Goal: Task Accomplishment & Management: Complete application form

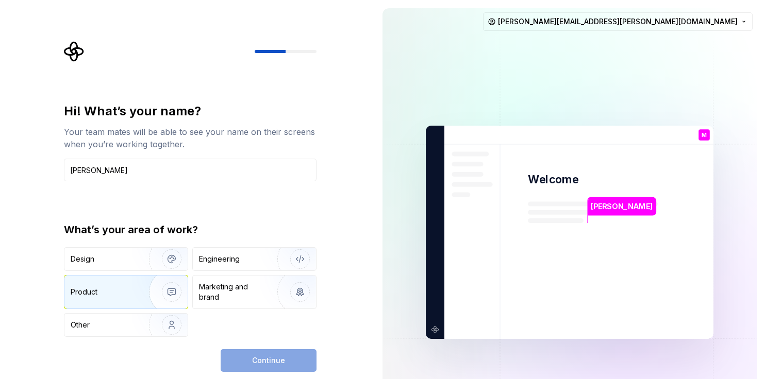
type input "Mackenzie Rossetti"
click at [178, 292] on img "button" at bounding box center [165, 292] width 66 height 69
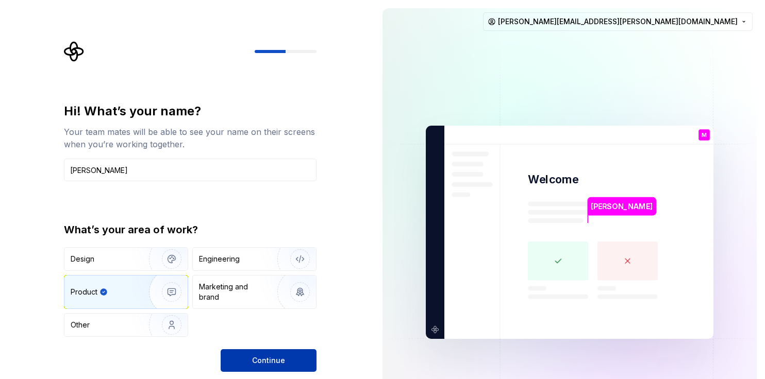
click at [277, 364] on span "Continue" at bounding box center [268, 361] width 33 height 10
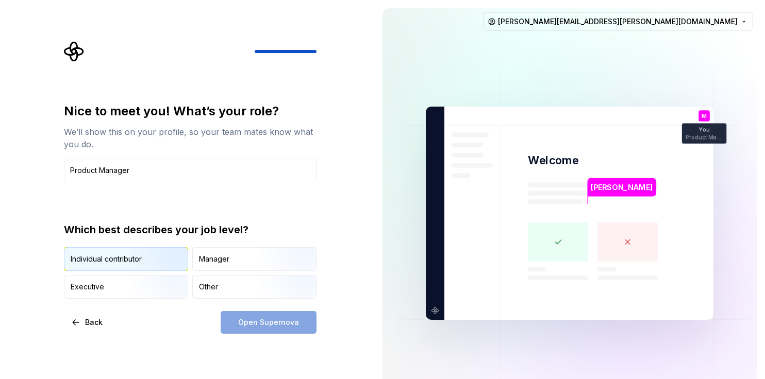
type input "Product Manager"
click at [131, 257] on img "button" at bounding box center [163, 272] width 66 height 69
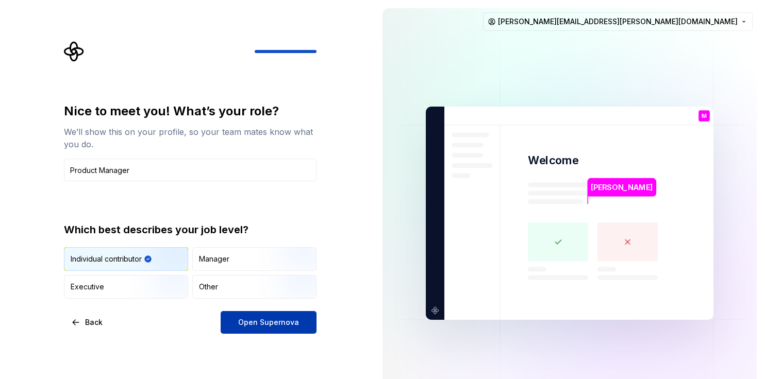
click at [283, 323] on span "Open Supernova" at bounding box center [268, 322] width 61 height 10
